Goal: Complete application form: Complete application form

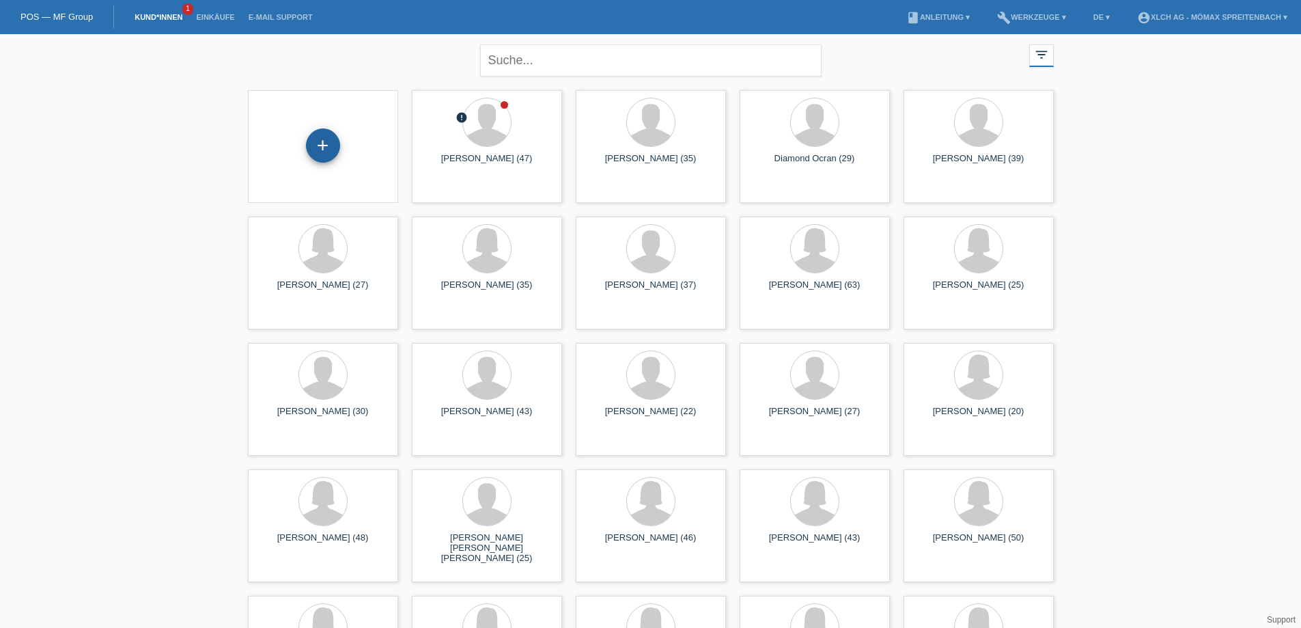
click at [318, 143] on div "+" at bounding box center [323, 145] width 34 height 34
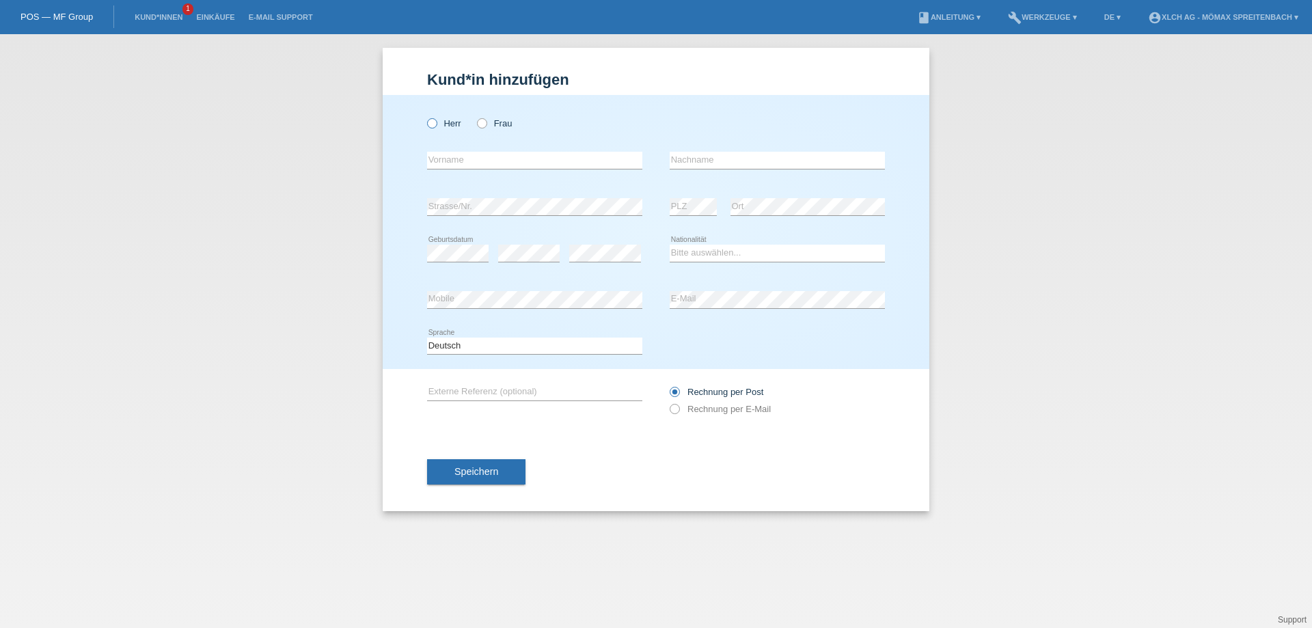
click at [425, 116] on icon at bounding box center [425, 116] width 0 height 0
click at [433, 122] on input "Herr" at bounding box center [431, 122] width 9 height 9
radio input "true"
click at [450, 159] on input "text" at bounding box center [534, 160] width 215 height 17
type input "[PERSON_NAME]"
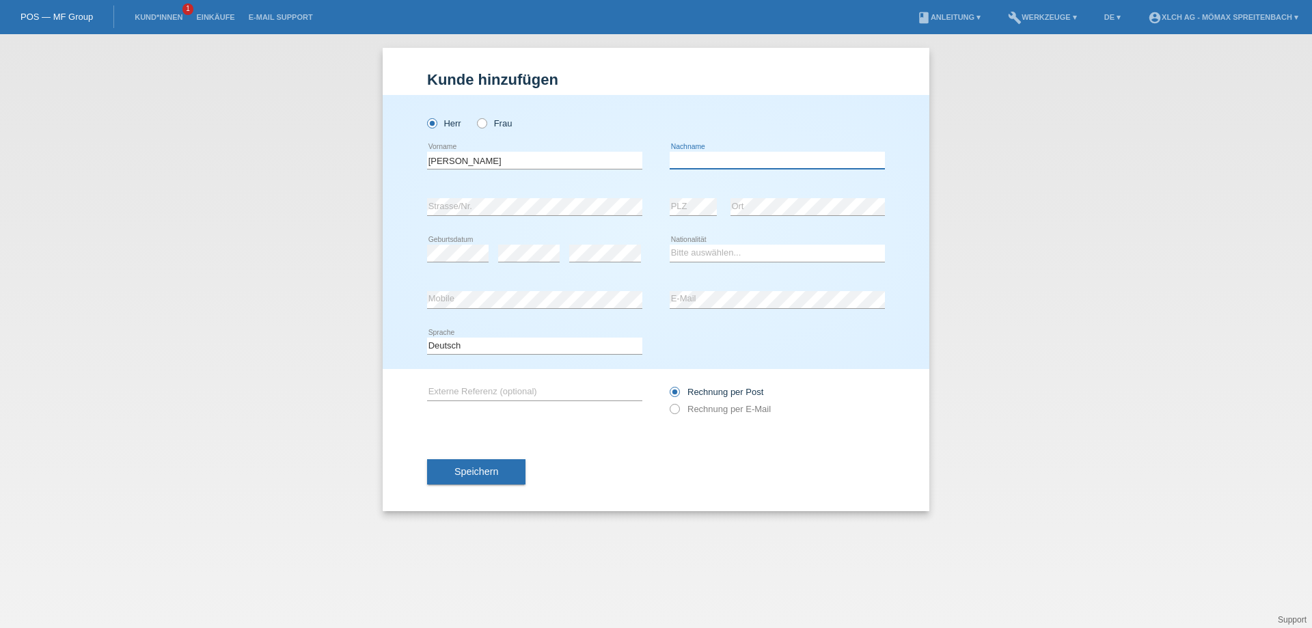
click at [760, 157] on input "text" at bounding box center [776, 160] width 215 height 17
type input "Brkic"
click at [760, 248] on select "Bitte auswählen... Schweiz Deutschland Liechtenstein Österreich ------------ Af…" at bounding box center [776, 253] width 215 height 16
select select "RS"
click at [669, 245] on select "Bitte auswählen... Schweiz Deutschland Liechtenstein Österreich ------------ Af…" at bounding box center [776, 253] width 215 height 16
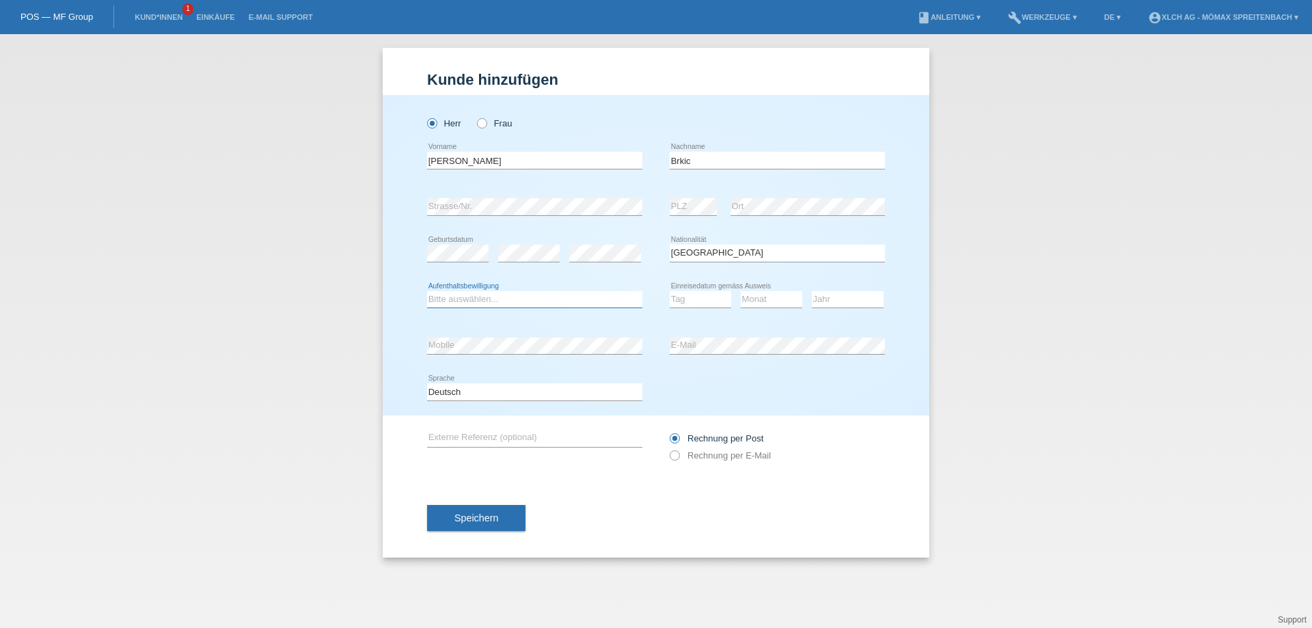
click at [613, 300] on select "Bitte auswählen... C B B - Flüchtlingsstatus Andere" at bounding box center [534, 299] width 215 height 16
select select "B"
click at [427, 291] on select "Bitte auswählen... C B B - Flüchtlingsstatus Andere" at bounding box center [534, 299] width 215 height 16
click at [706, 296] on select "Tag 01 02 03 04 05 06 07 08 09 10 11" at bounding box center [699, 299] width 61 height 16
select select "29"
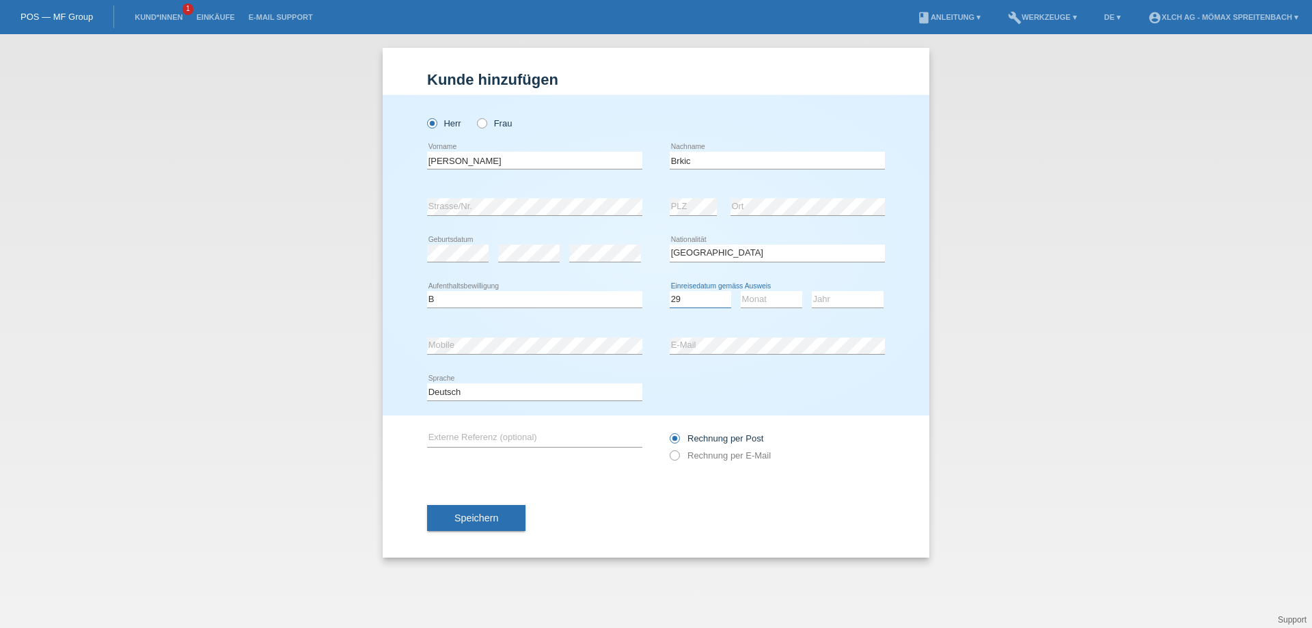
click at [669, 291] on select "Tag 01 02 03 04 05 06 07 08 09 10 11" at bounding box center [699, 299] width 61 height 16
click at [769, 300] on select "Monat 01 02 03 04 05 06 07 08 09 10 11" at bounding box center [770, 299] width 61 height 16
select select "04"
click at [740, 291] on select "Monat 01 02 03 04 05 06 07 08 09 10 11" at bounding box center [770, 299] width 61 height 16
click at [866, 301] on select "Jahr 2025 2024 2023 2022 2021 2020 2019 2018 2017 2016 2015 2014 2013 2012 2011…" at bounding box center [848, 299] width 72 height 16
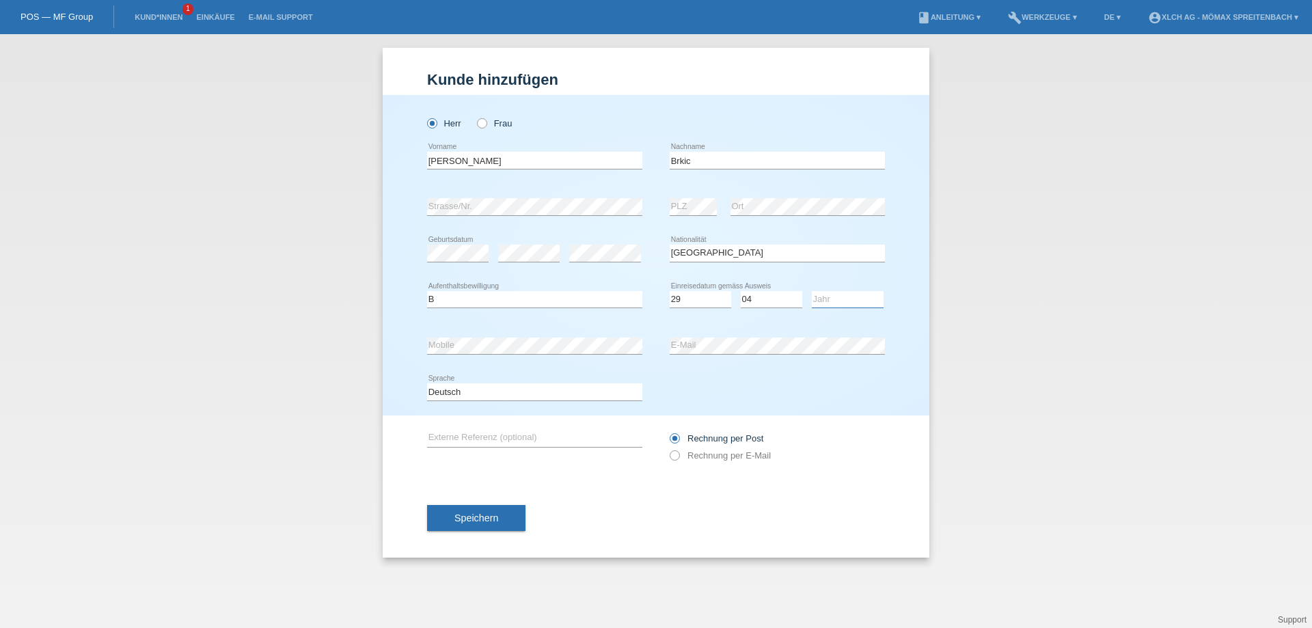
select select "2022"
click at [812, 291] on select "Jahr 2025 2024 2023 2022 2021 2020 2019 2018 2017 2016 2015 2014 2013 2012 2011…" at bounding box center [848, 299] width 72 height 16
click at [462, 517] on span "Speichern" at bounding box center [476, 517] width 44 height 11
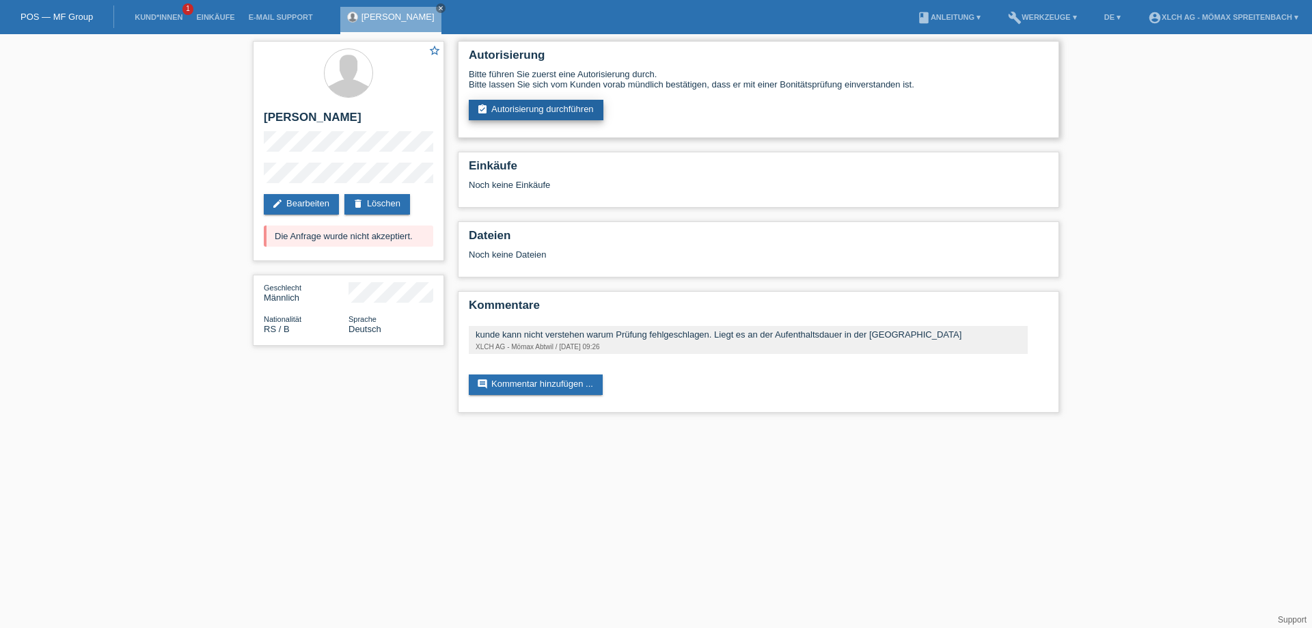
click at [534, 114] on link "assignment_turned_in Autorisierung durchführen" at bounding box center [536, 110] width 135 height 20
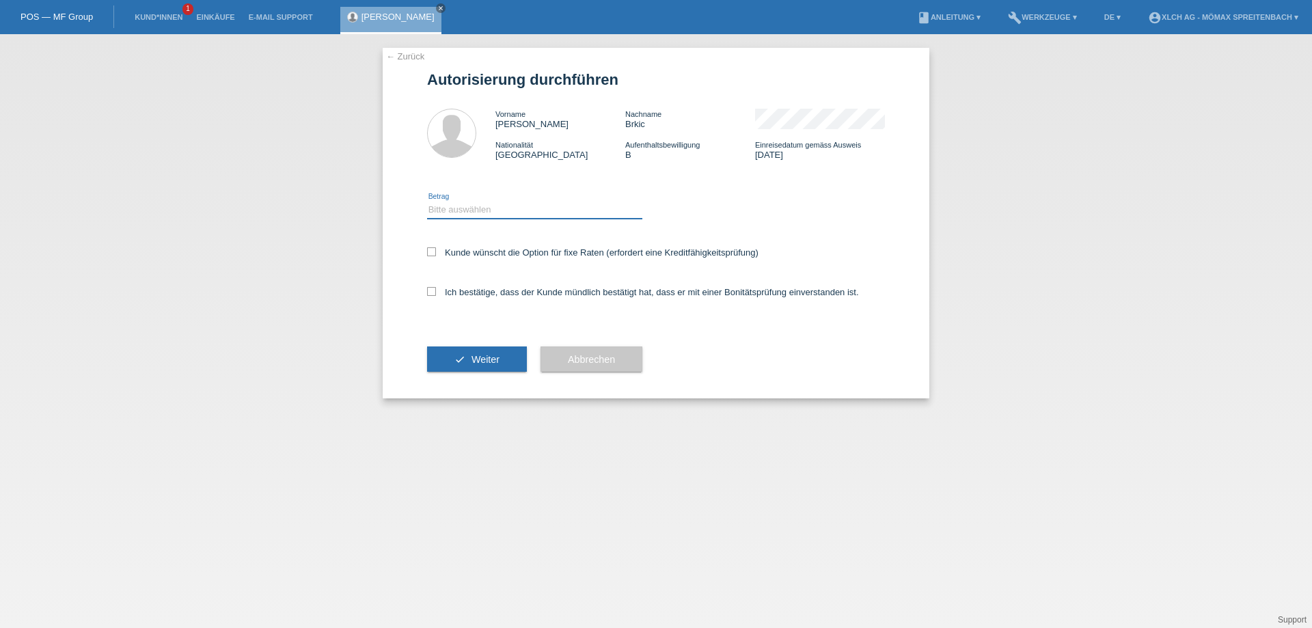
click at [474, 206] on select "Bitte auswählen CHF 1.00 - CHF 499.00 CHF 500.00 - CHF 1'999.00 CHF 2'000.00 - …" at bounding box center [534, 210] width 215 height 16
select select "3"
click at [427, 202] on select "Bitte auswählen CHF 1.00 - CHF 499.00 CHF 500.00 - CHF 1'999.00 CHF 2'000.00 - …" at bounding box center [534, 210] width 215 height 16
click at [432, 253] on icon at bounding box center [431, 251] width 9 height 9
click at [432, 253] on input "Kunde wünscht die Option für fixe Raten (erfordert eine Kreditfähigkeitsprüfung)" at bounding box center [431, 251] width 9 height 9
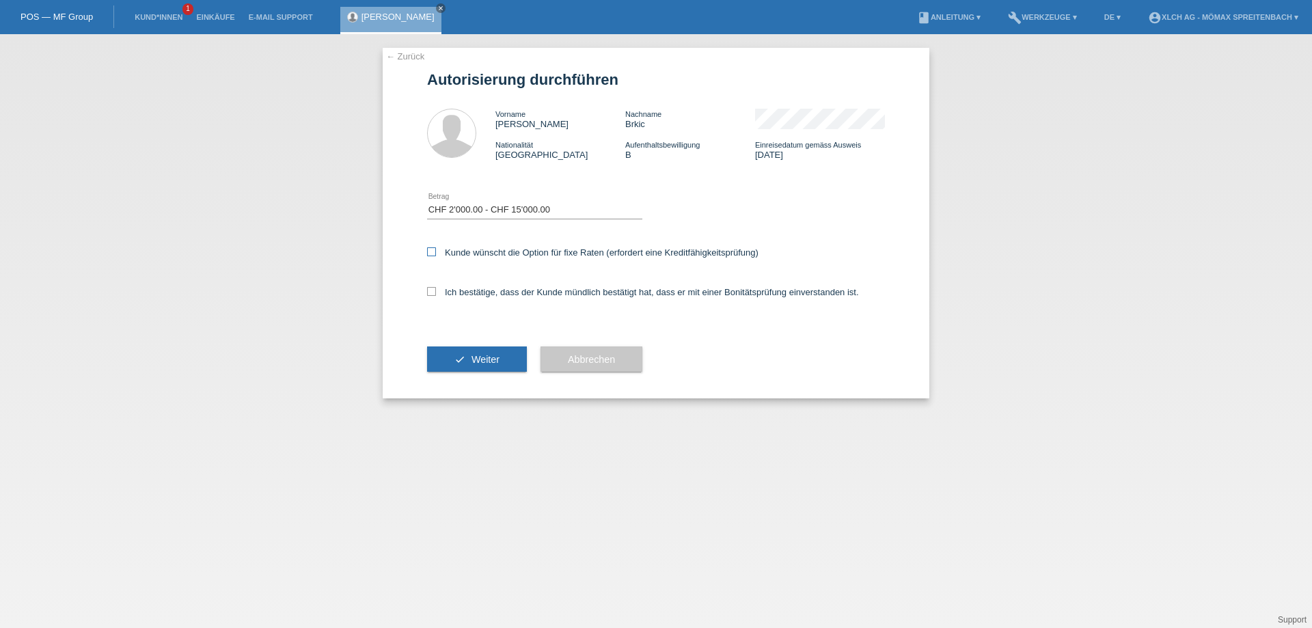
checkbox input "true"
click at [431, 294] on icon at bounding box center [431, 291] width 9 height 9
click at [431, 294] on input "Ich bestätige, dass der Kunde mündlich bestätigt hat, dass er mit einer Bonität…" at bounding box center [431, 291] width 9 height 9
checkbox input "true"
click at [460, 355] on button "check Weiter" at bounding box center [477, 359] width 100 height 26
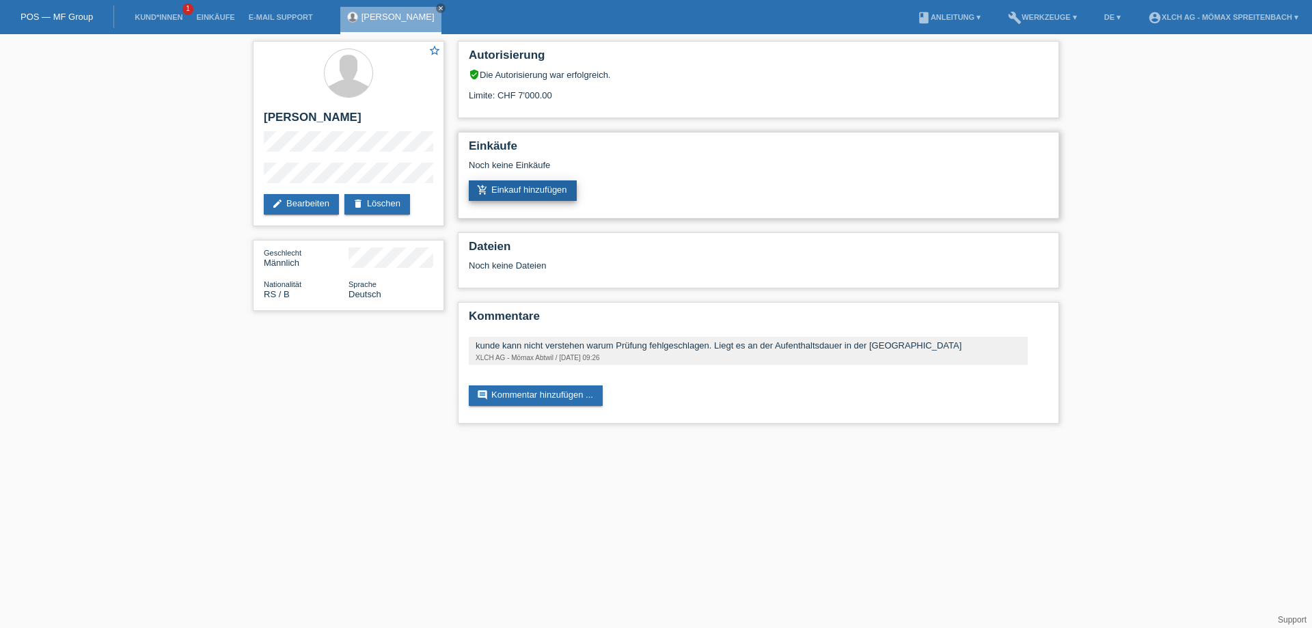
click at [508, 193] on link "add_shopping_cart Einkauf hinzufügen" at bounding box center [523, 190] width 108 height 20
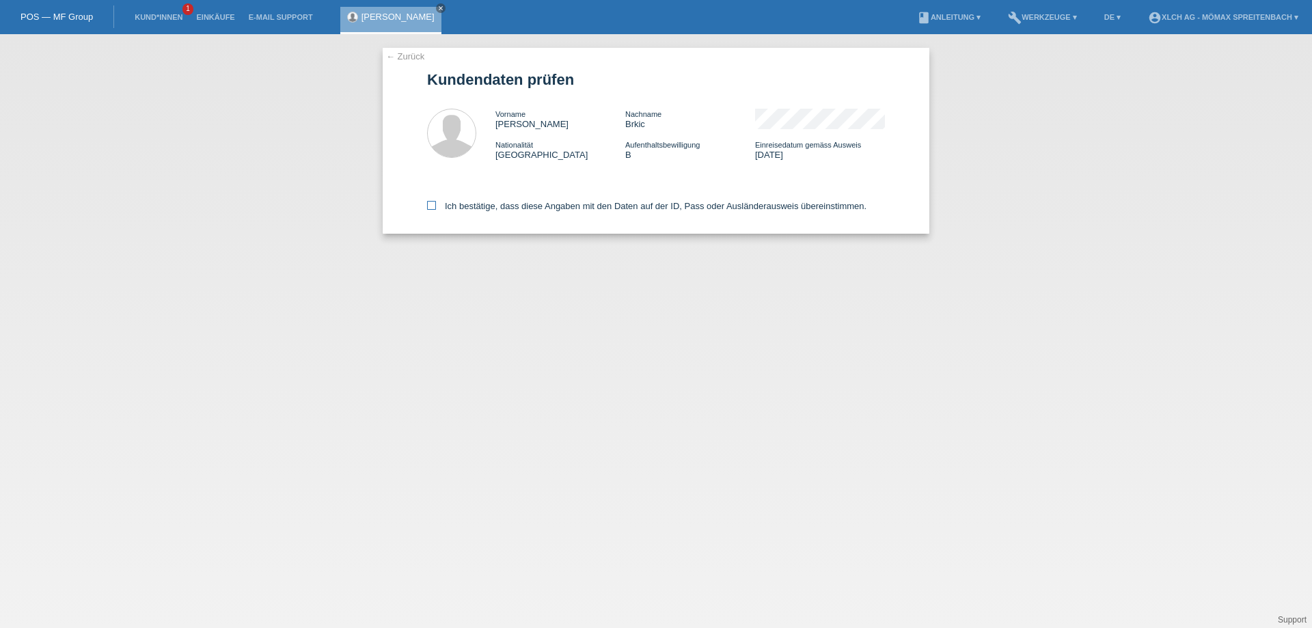
click at [430, 206] on icon at bounding box center [431, 205] width 9 height 9
click at [430, 206] on input "Ich bestätige, dass diese Angaben mit den Daten auf der ID, Pass oder Ausländer…" at bounding box center [431, 205] width 9 height 9
checkbox input "true"
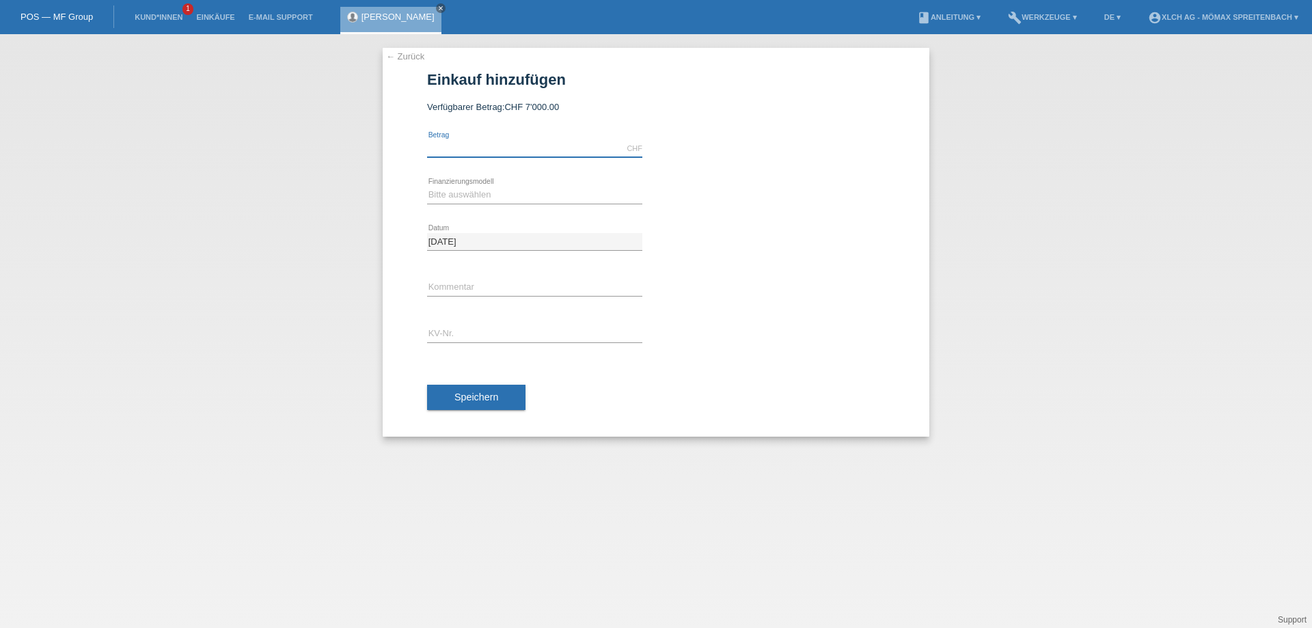
click at [488, 144] on input "text" at bounding box center [534, 148] width 215 height 17
